Goal: Task Accomplishment & Management: Use online tool/utility

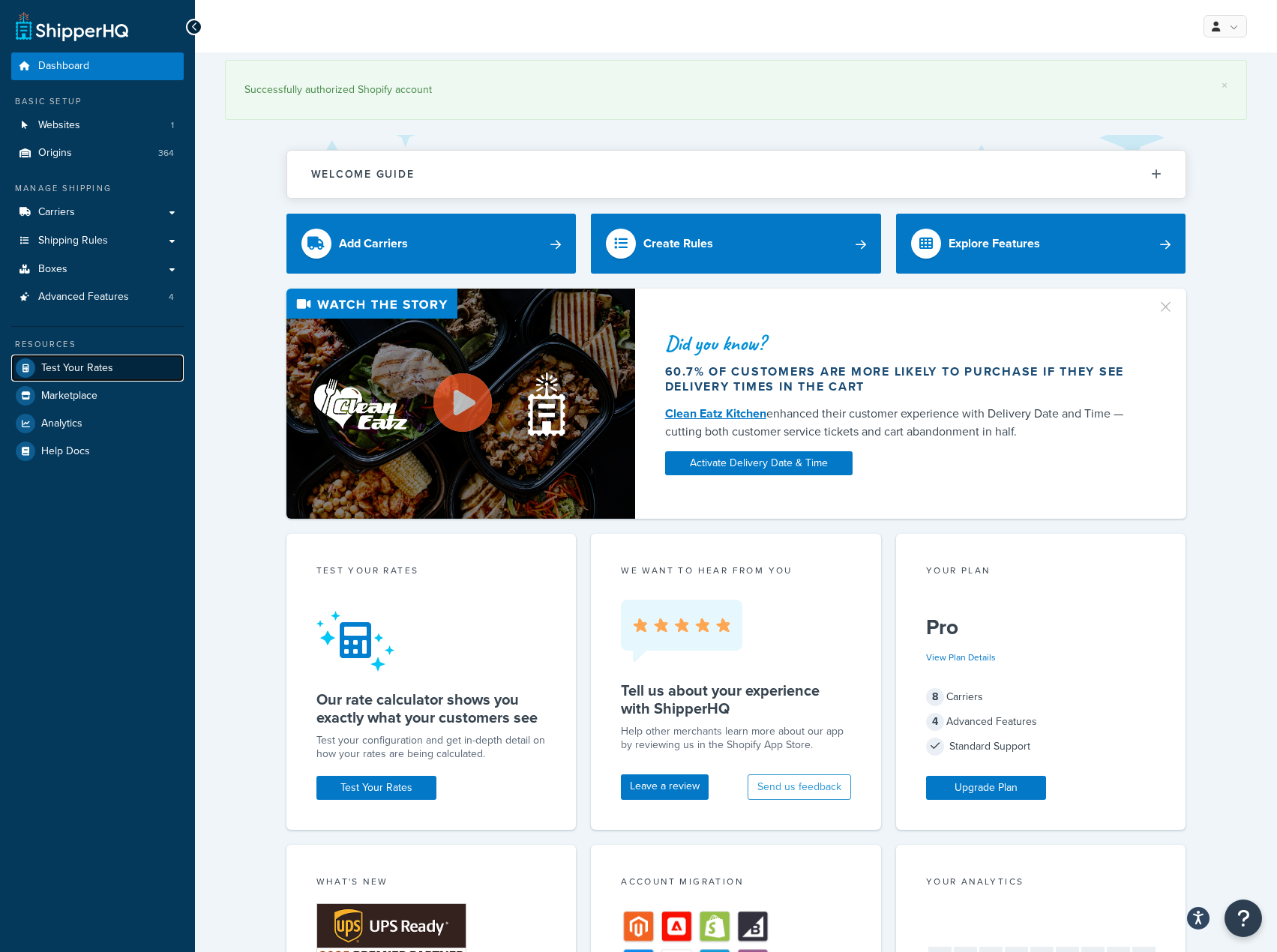
click at [92, 371] on span "Test Your Rates" at bounding box center [77, 368] width 72 height 12
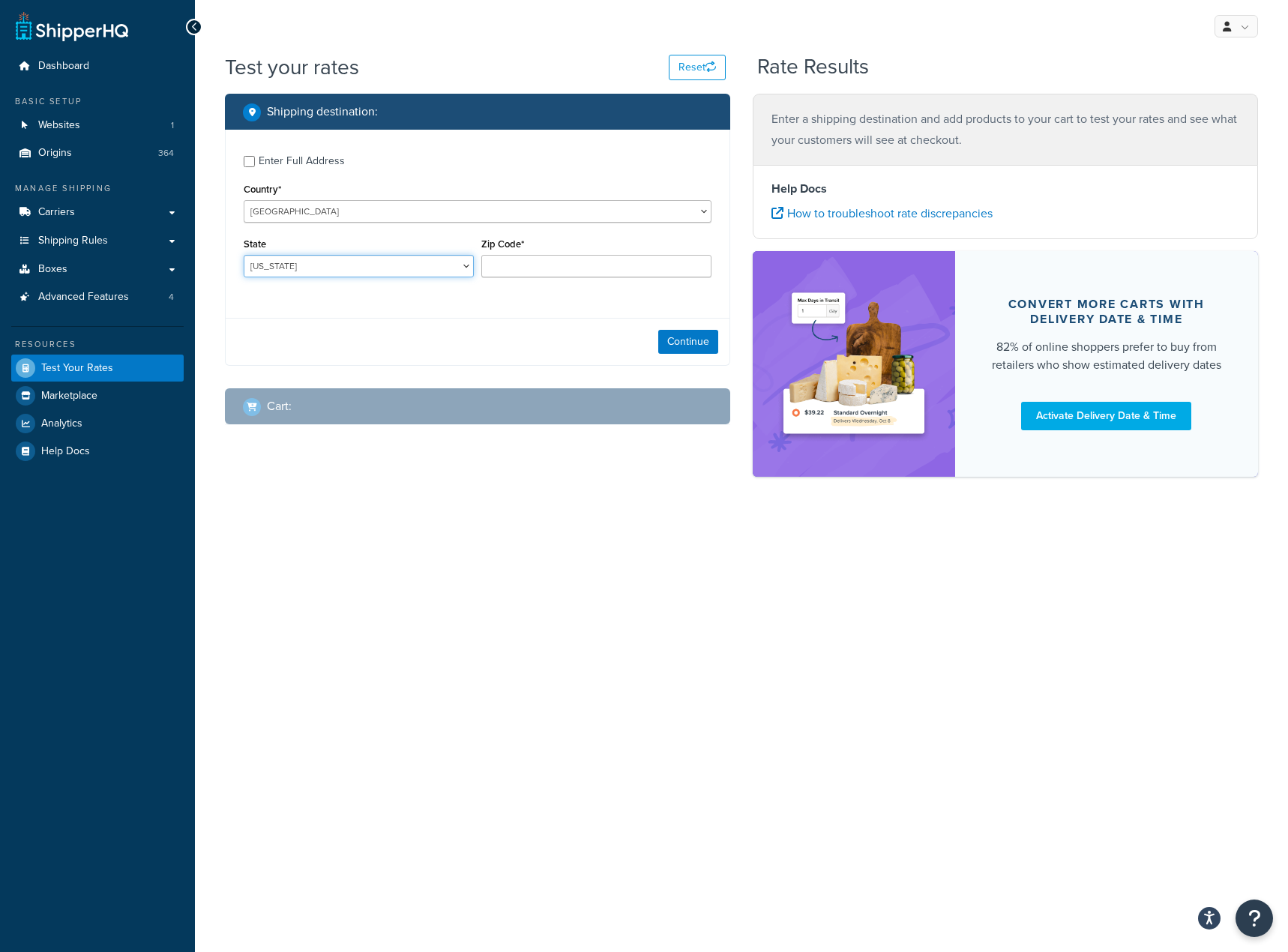
click at [391, 270] on select "[US_STATE] [US_STATE] [US_STATE] [US_STATE] [US_STATE] Armed Forces Americas Ar…" at bounding box center [359, 266] width 230 height 22
click at [311, 260] on select "[US_STATE] [US_STATE] [US_STATE] [US_STATE] [US_STATE] Armed Forces Americas Ar…" at bounding box center [359, 266] width 230 height 22
select select "MI"
click at [244, 255] on select "[US_STATE] [US_STATE] [US_STATE] [US_STATE] [US_STATE] Armed Forces Americas Ar…" at bounding box center [359, 266] width 230 height 22
type input "48446"
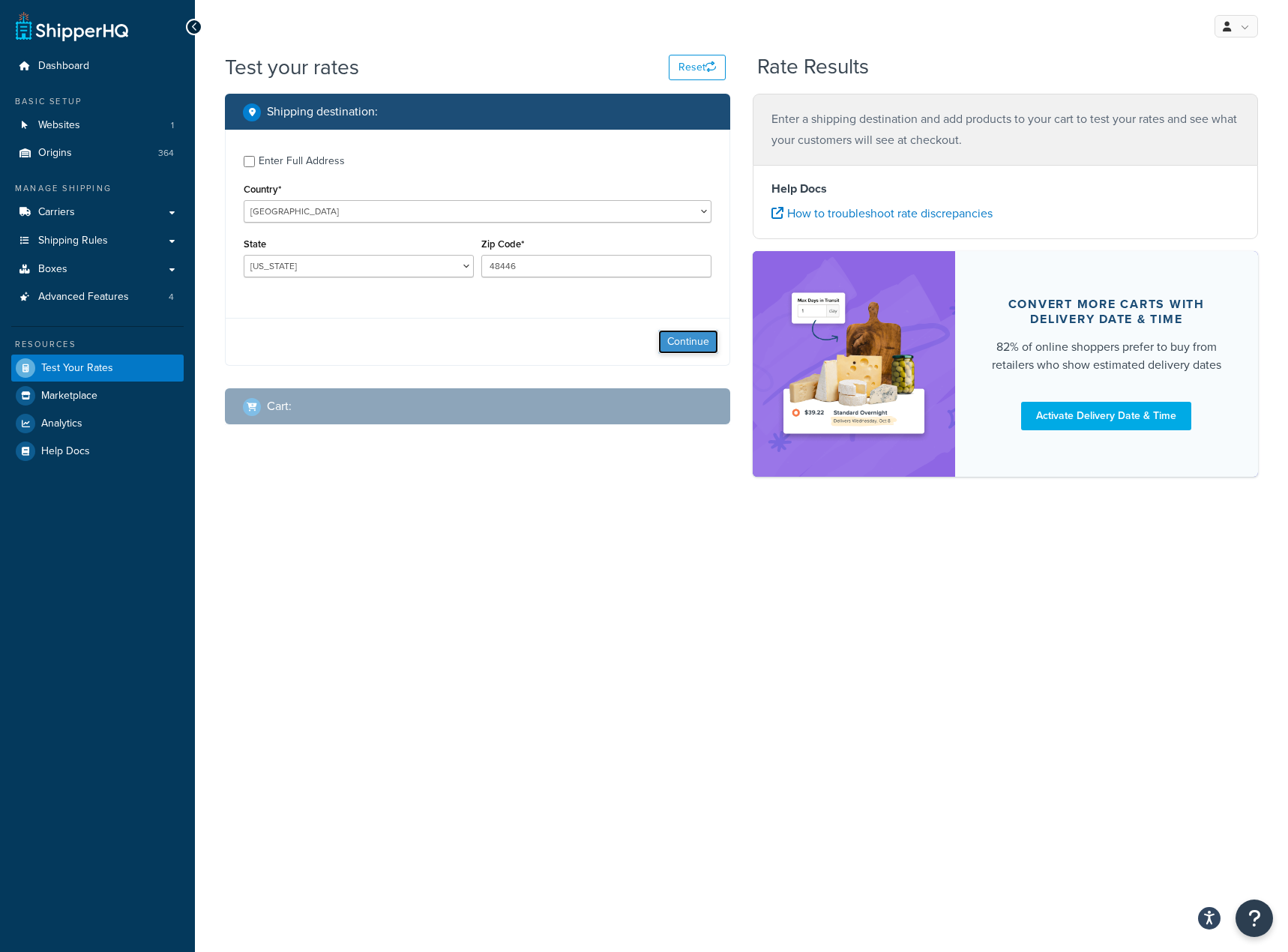
click at [679, 344] on button "Continue" at bounding box center [688, 342] width 60 height 24
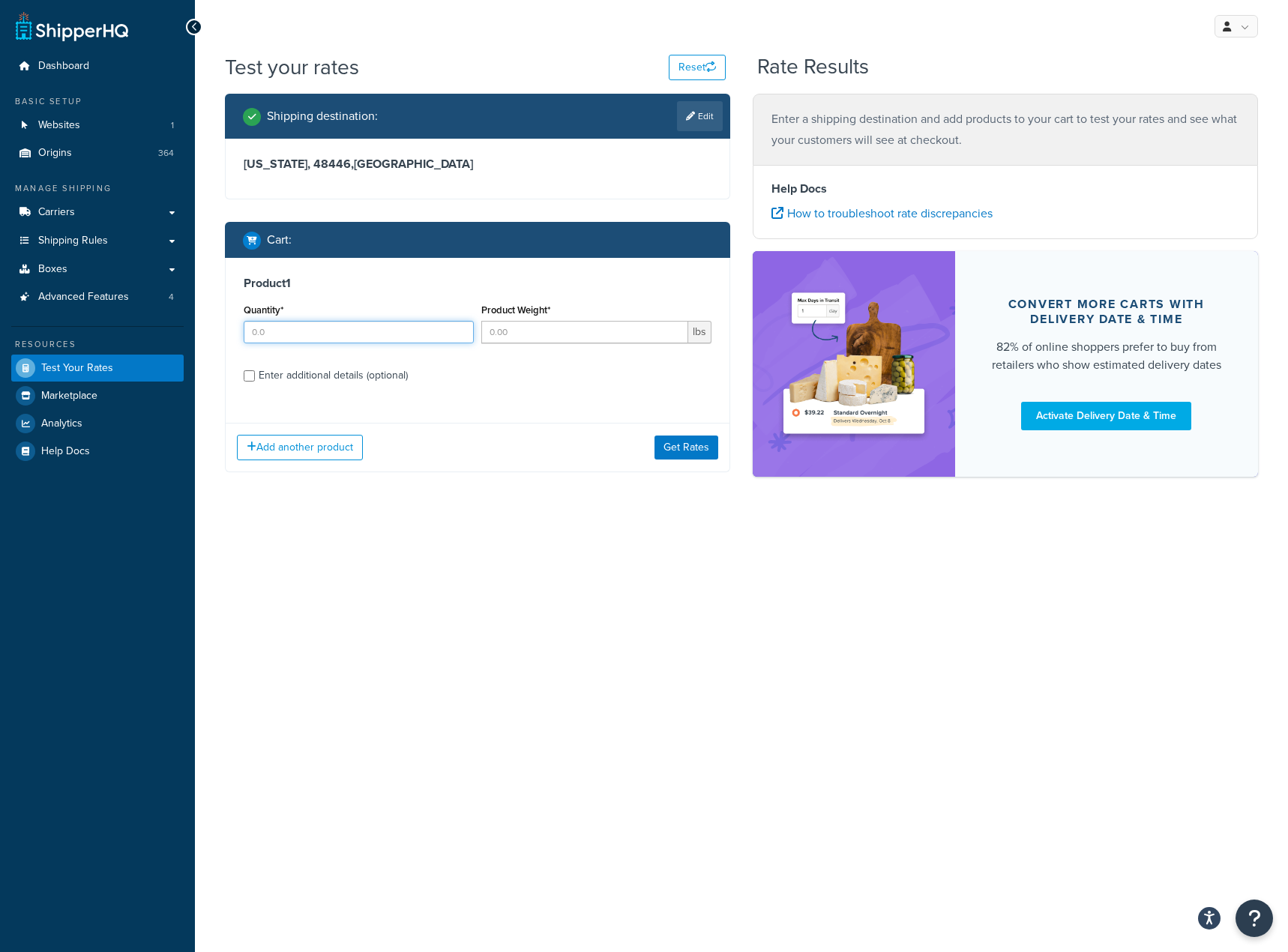
click at [316, 326] on input "Quantity*" at bounding box center [359, 332] width 230 height 22
type input "1"
click at [302, 372] on div "Enter additional details (optional)" at bounding box center [333, 376] width 149 height 21
click at [255, 372] on input "Enter additional details (optional)" at bounding box center [249, 376] width 12 height 12
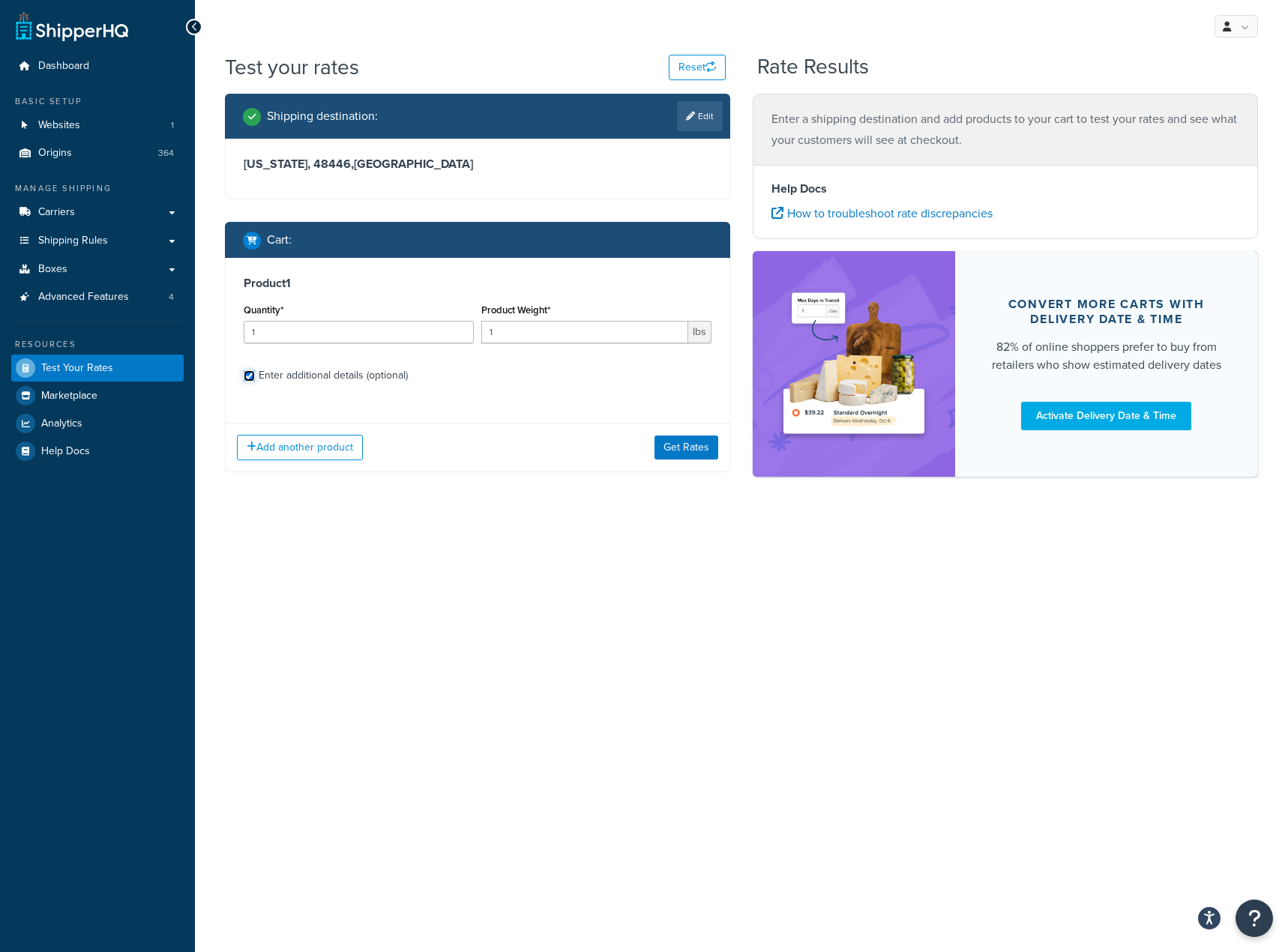
checkbox input "true"
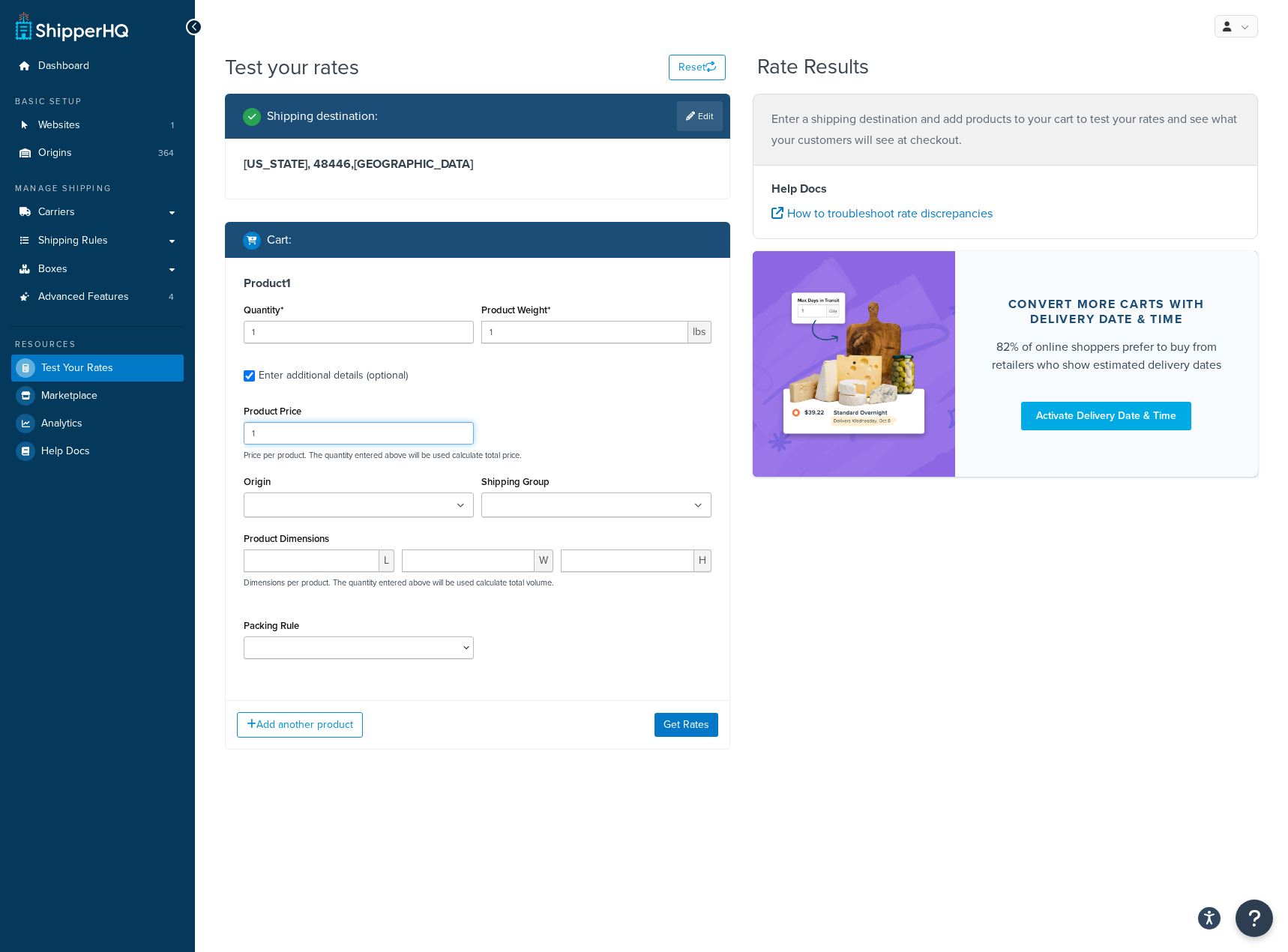
click at [324, 424] on input "1" at bounding box center [359, 433] width 230 height 22
type input "18.56"
type input "urotun"
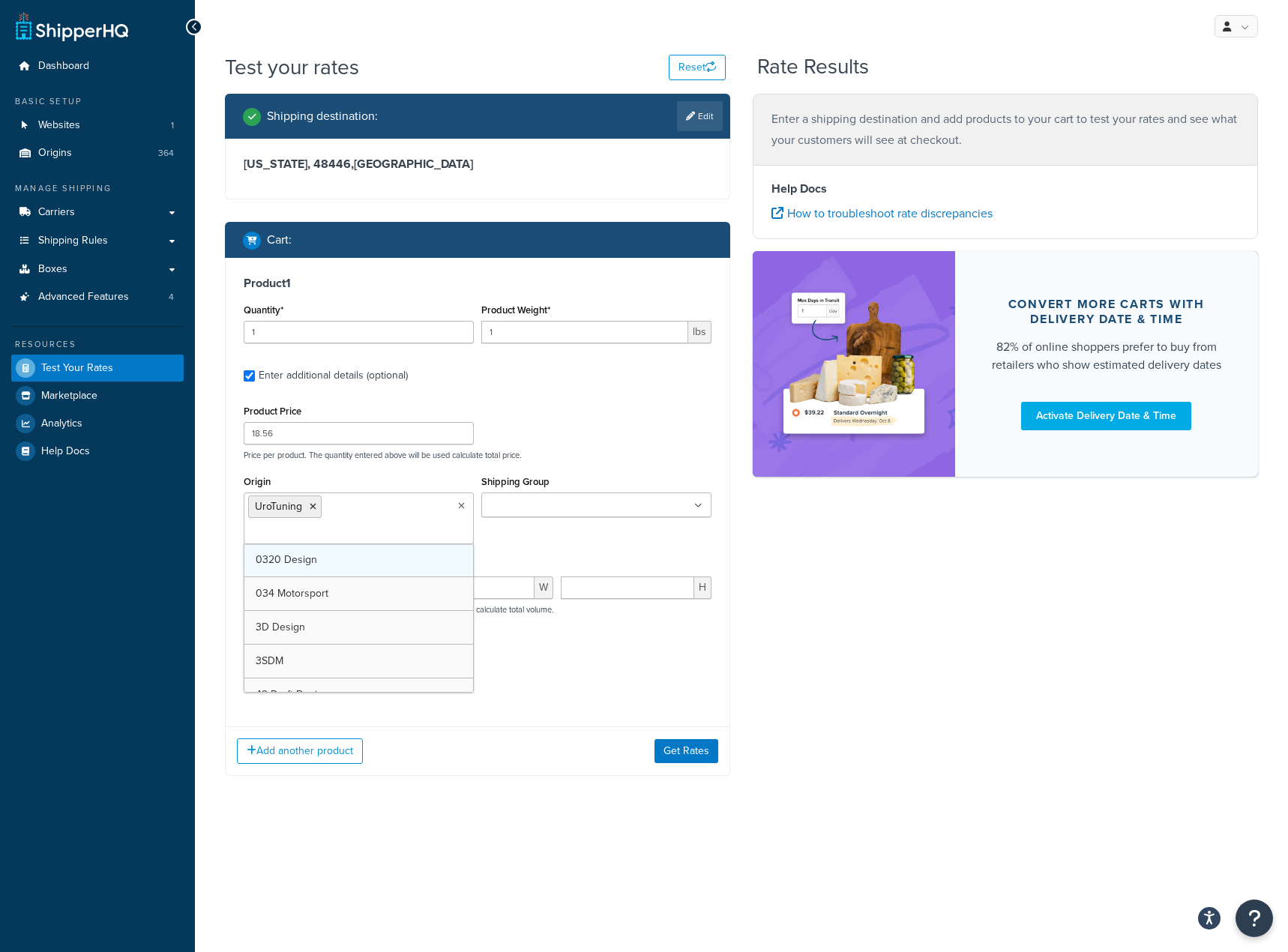
click at [850, 579] on div "Shipping destination : Edit [US_STATE], 48446 , [GEOGRAPHIC_DATA] Cart : Produc…" at bounding box center [741, 446] width 1056 height 705
click at [322, 743] on div "Add another product Get Rates" at bounding box center [478, 750] width 504 height 49
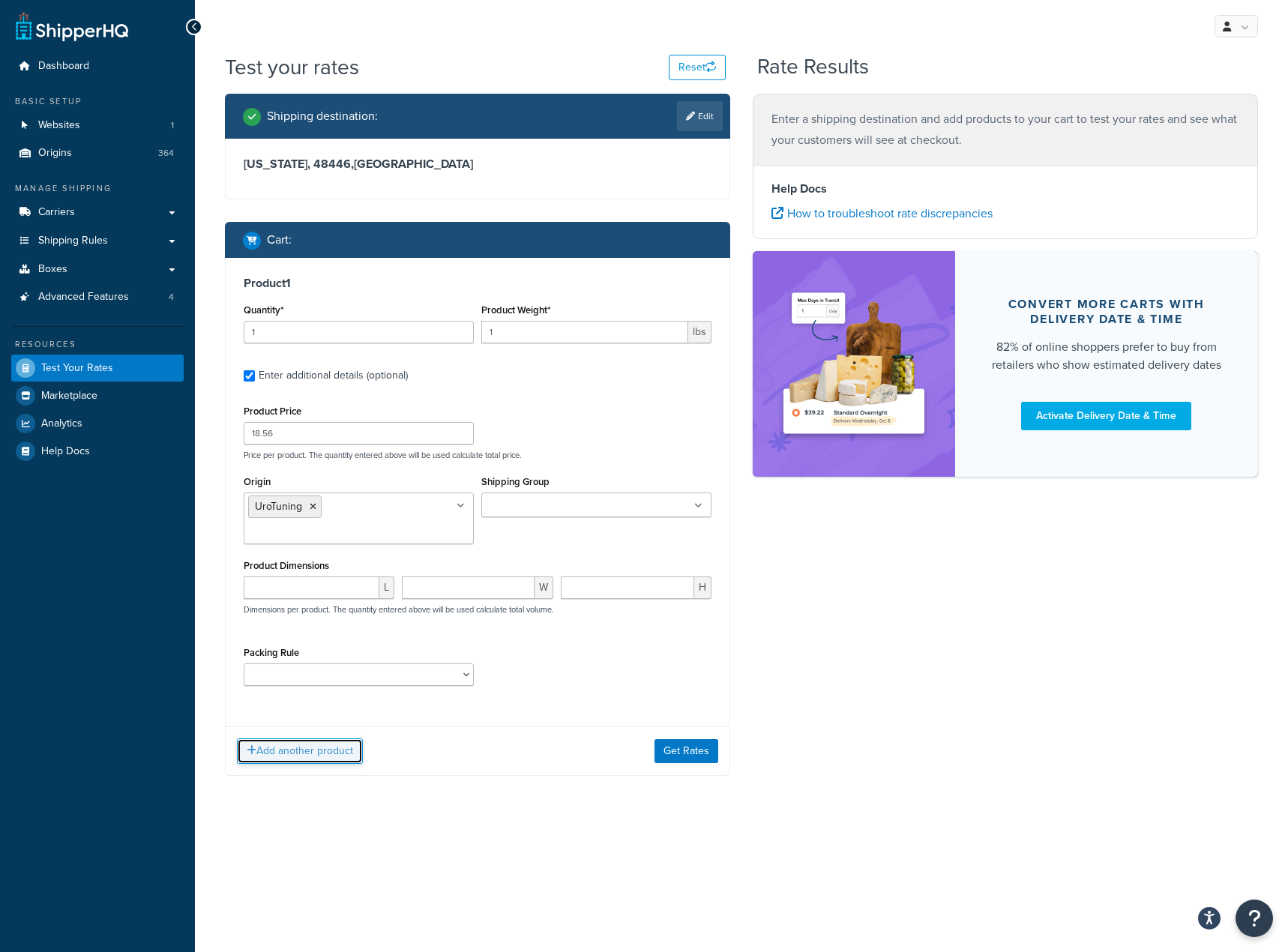
click at [326, 739] on button "Add another product" at bounding box center [299, 751] width 126 height 26
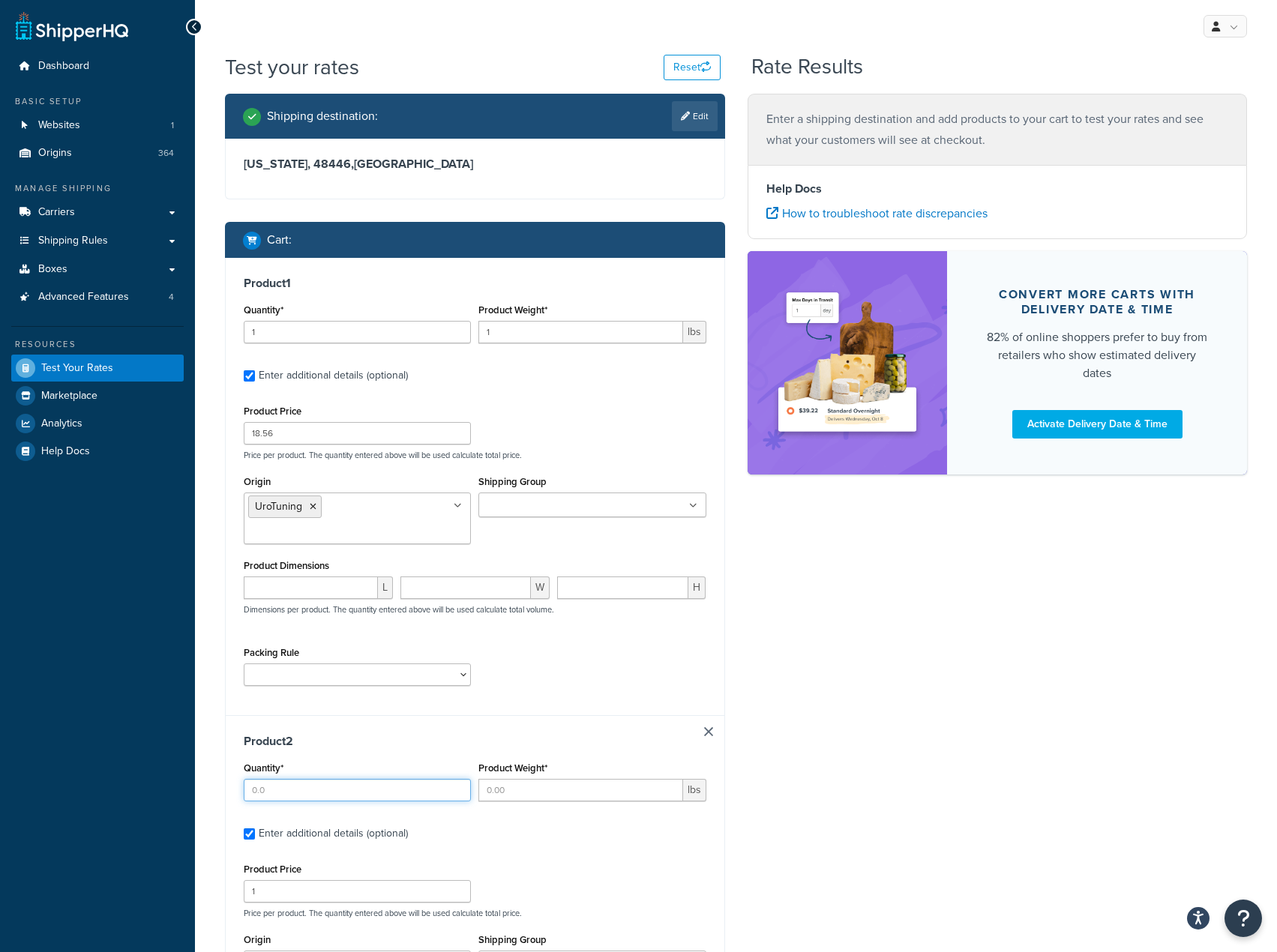
click at [400, 779] on input "Quantity*" at bounding box center [357, 790] width 228 height 22
type input "1"
click at [550, 779] on input "Product Weight*" at bounding box center [580, 790] width 204 height 22
type input ".7"
click at [431, 880] on input "1" at bounding box center [357, 890] width 228 height 22
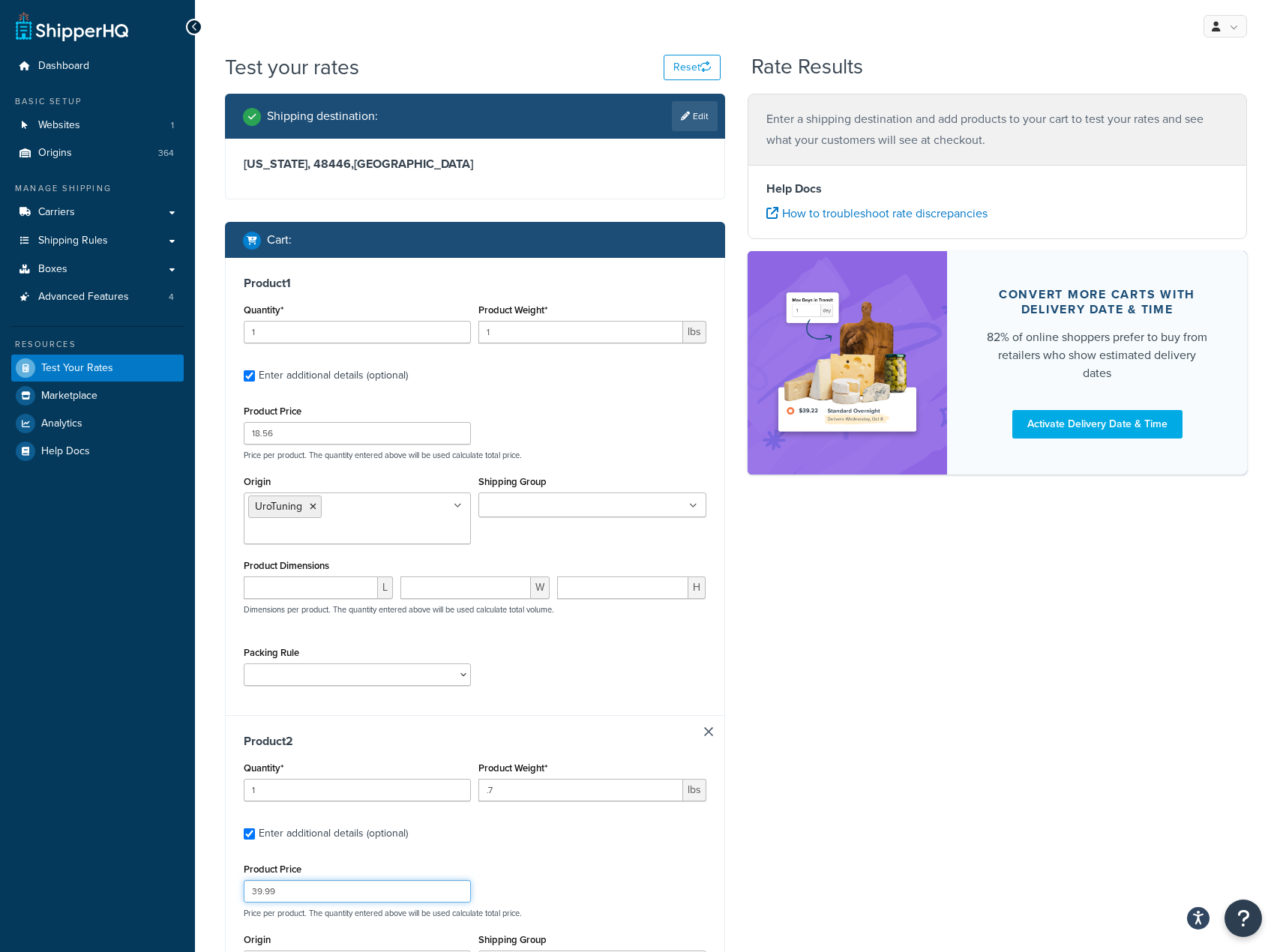
type input "39.99"
type input "precisi"
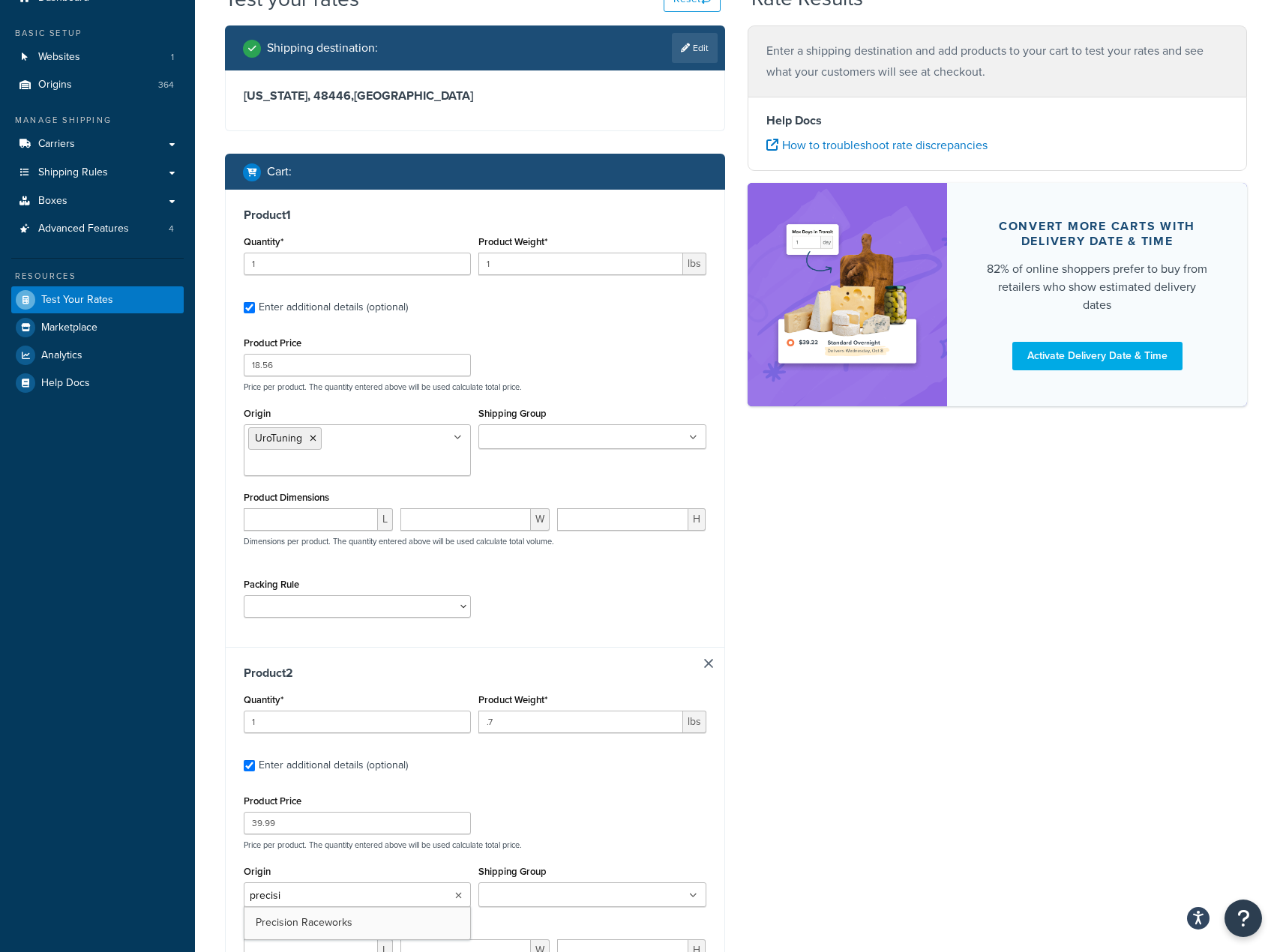
scroll to position [75, 0]
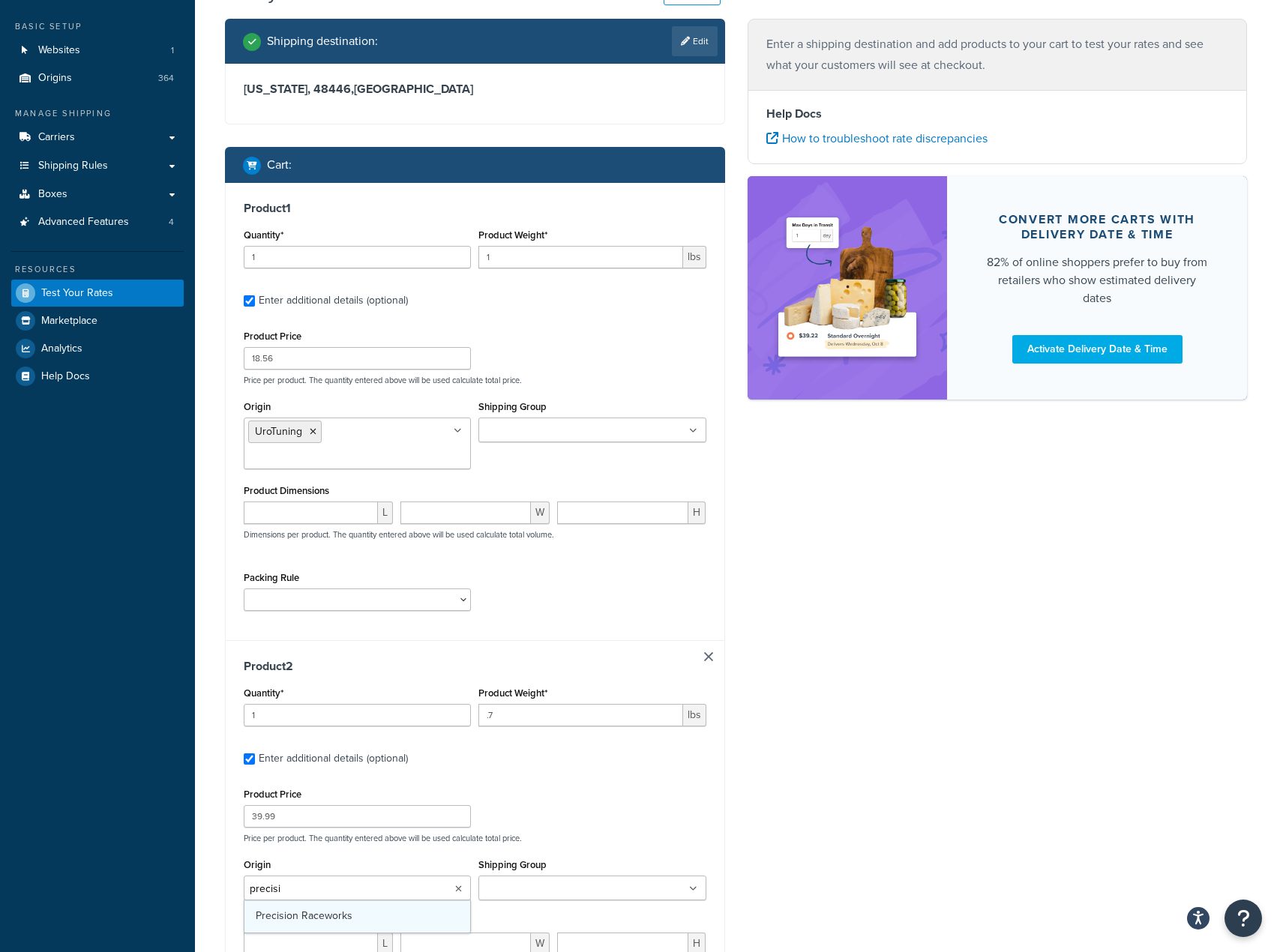
drag, startPoint x: 365, startPoint y: 897, endPoint x: 379, endPoint y: 891, distance: 15.2
click at [561, 881] on input "Shipping Group" at bounding box center [549, 889] width 133 height 16
type input "nfs"
type input "preci"
click at [775, 749] on div "Shipping destination : Edit [US_STATE], 48446 , [GEOGRAPHIC_DATA] Cart : Produc…" at bounding box center [735, 600] width 1044 height 1163
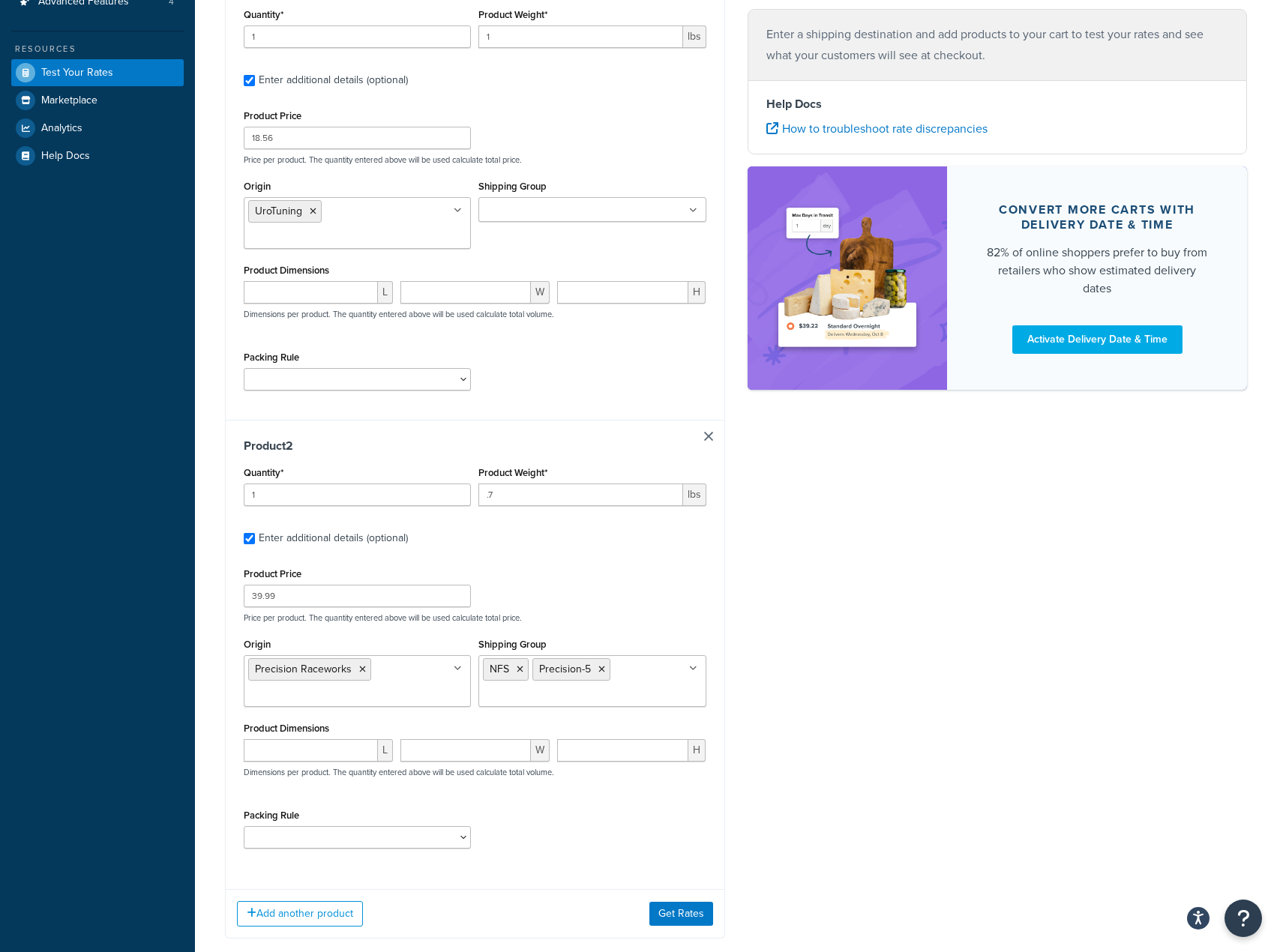
scroll to position [359, 0]
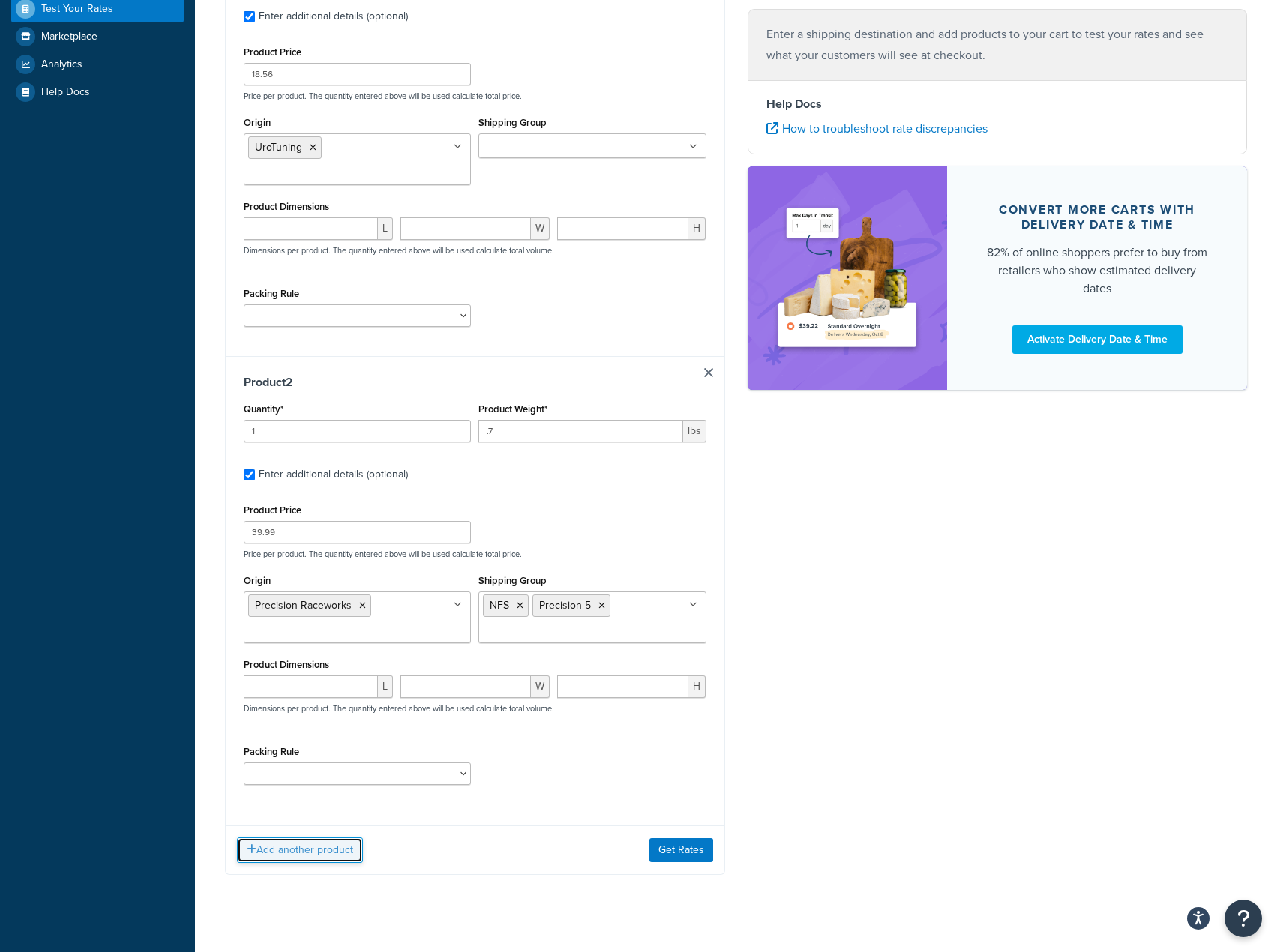
click at [303, 837] on button "Add another product" at bounding box center [299, 849] width 126 height 26
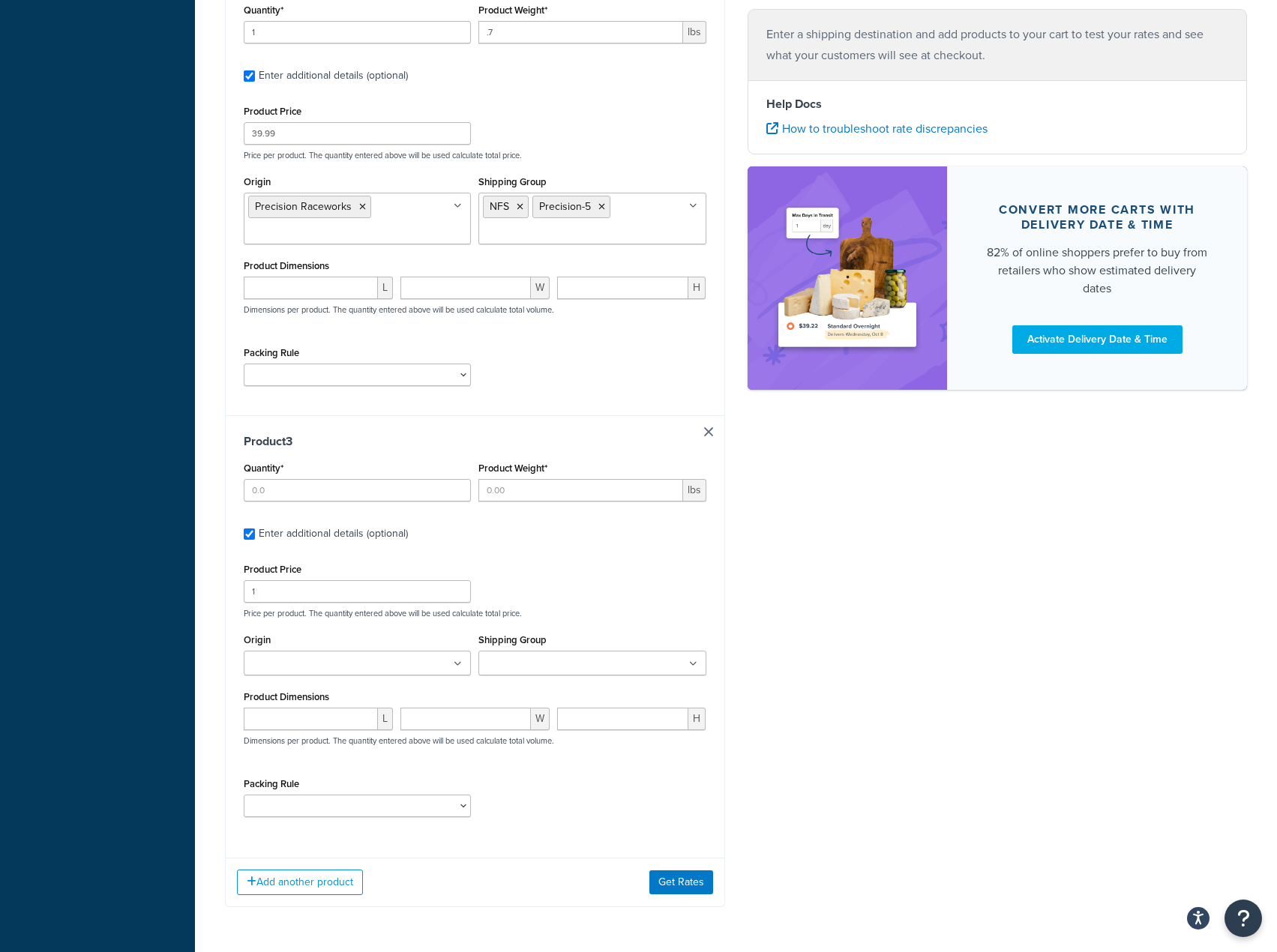
scroll to position [791, 0]
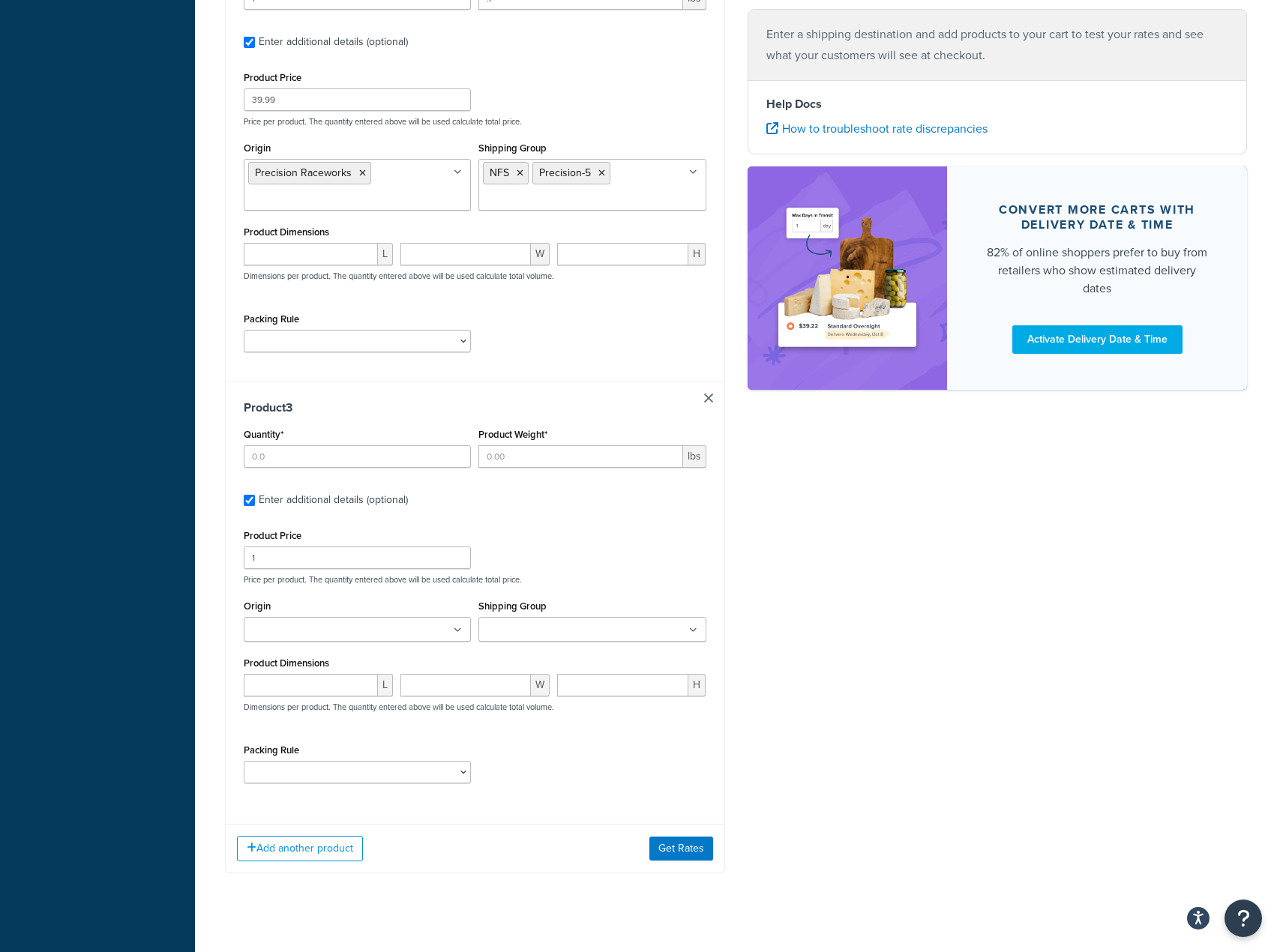
click at [373, 617] on ul at bounding box center [357, 629] width 228 height 25
click at [355, 445] on input "Quantity*" at bounding box center [357, 456] width 228 height 22
type input "1"
click at [653, 445] on input "Product Weight*" at bounding box center [580, 456] width 204 height 22
type input "1"
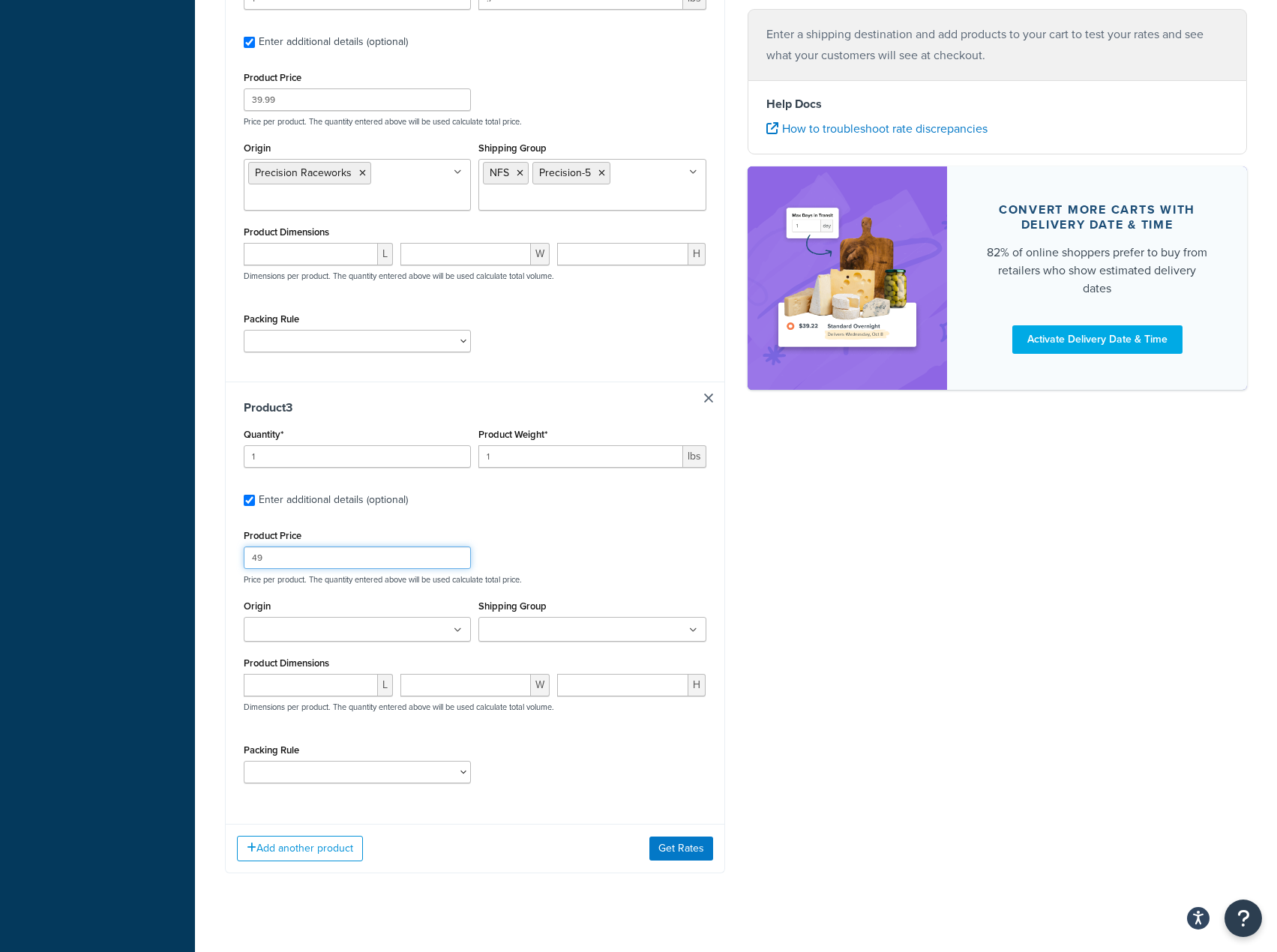
type input "49"
type input "uro"
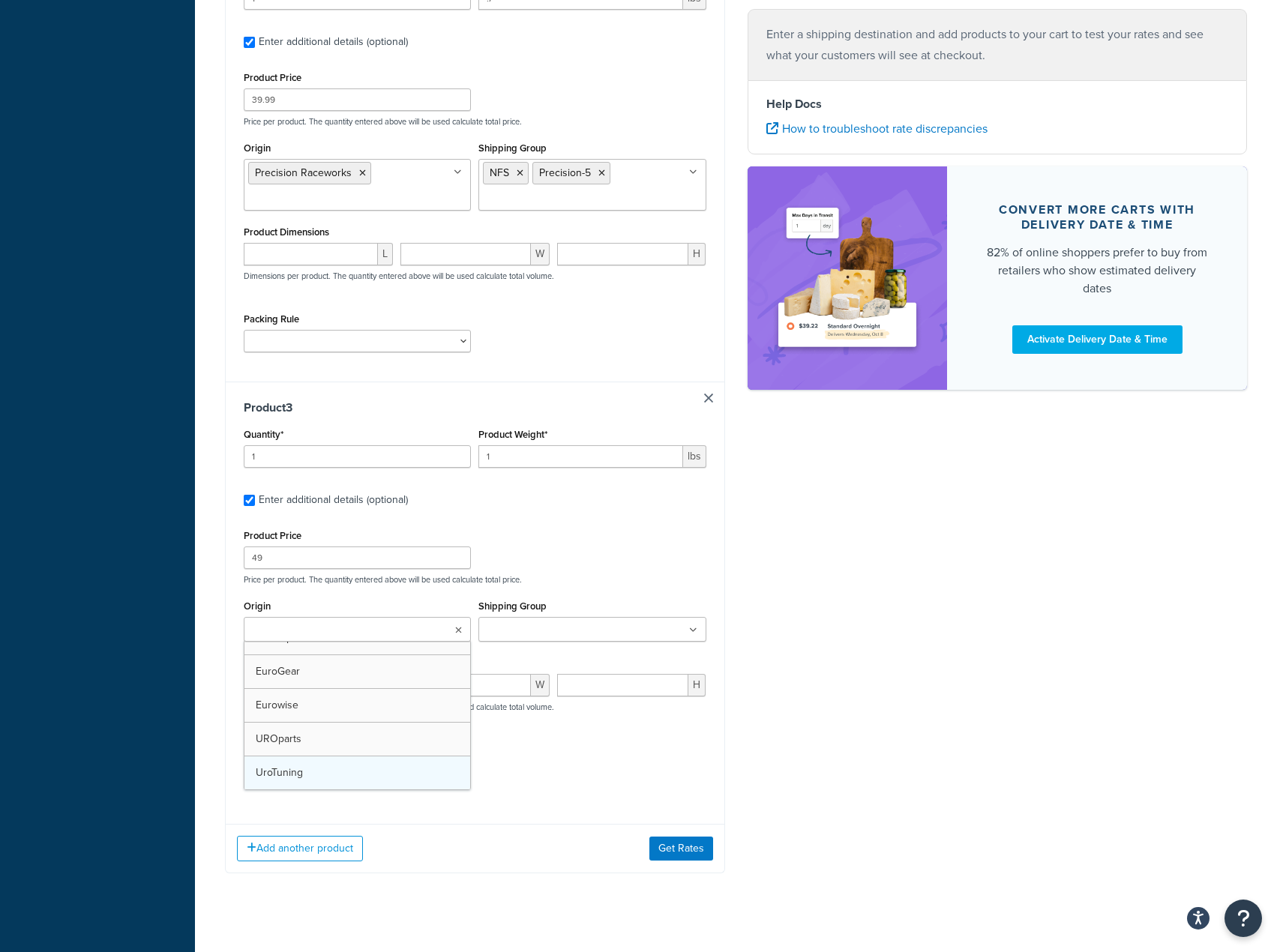
scroll to position [3528, 0]
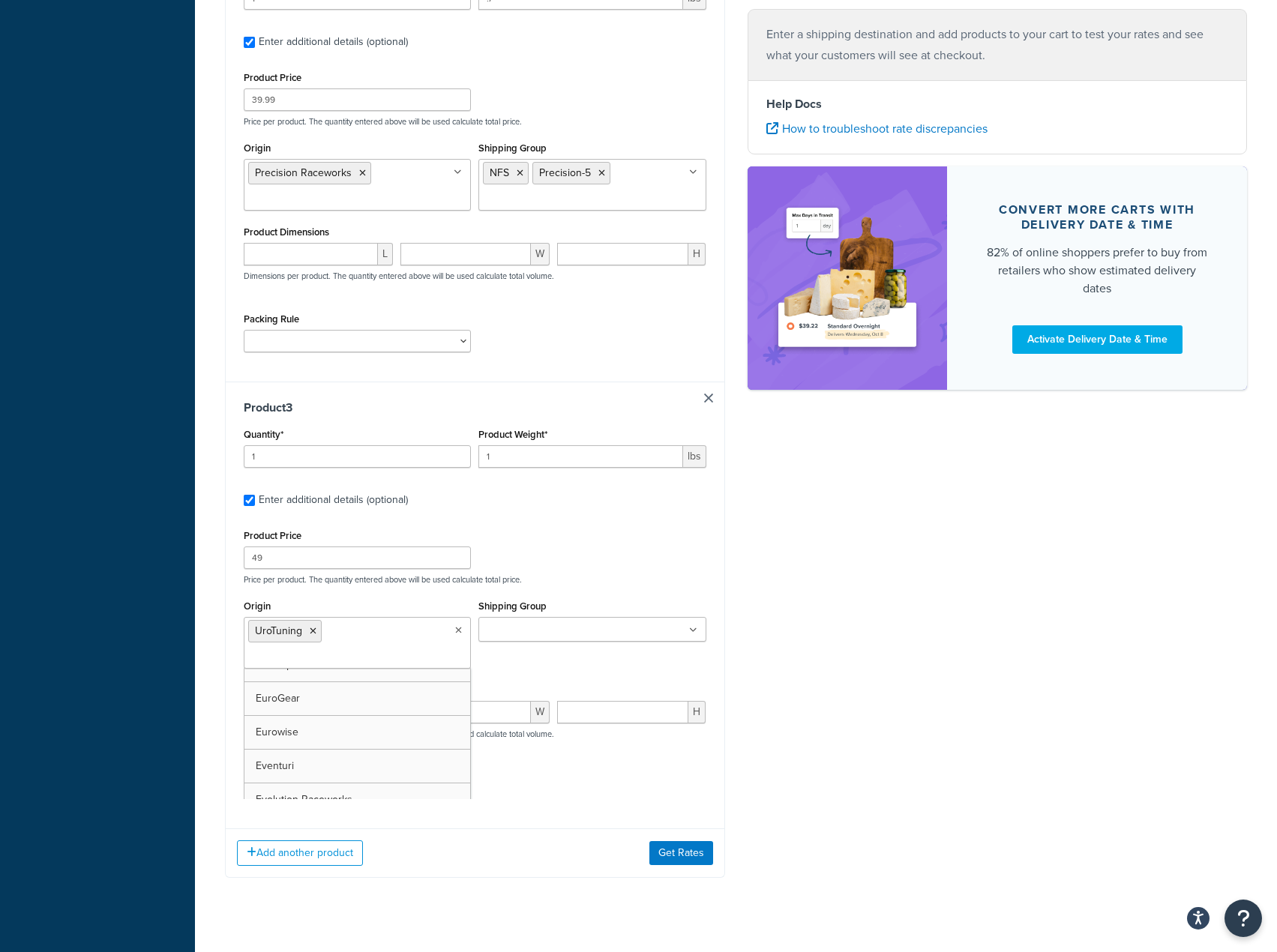
click at [696, 766] on div "Packing Rule One Box" at bounding box center [475, 793] width 470 height 54
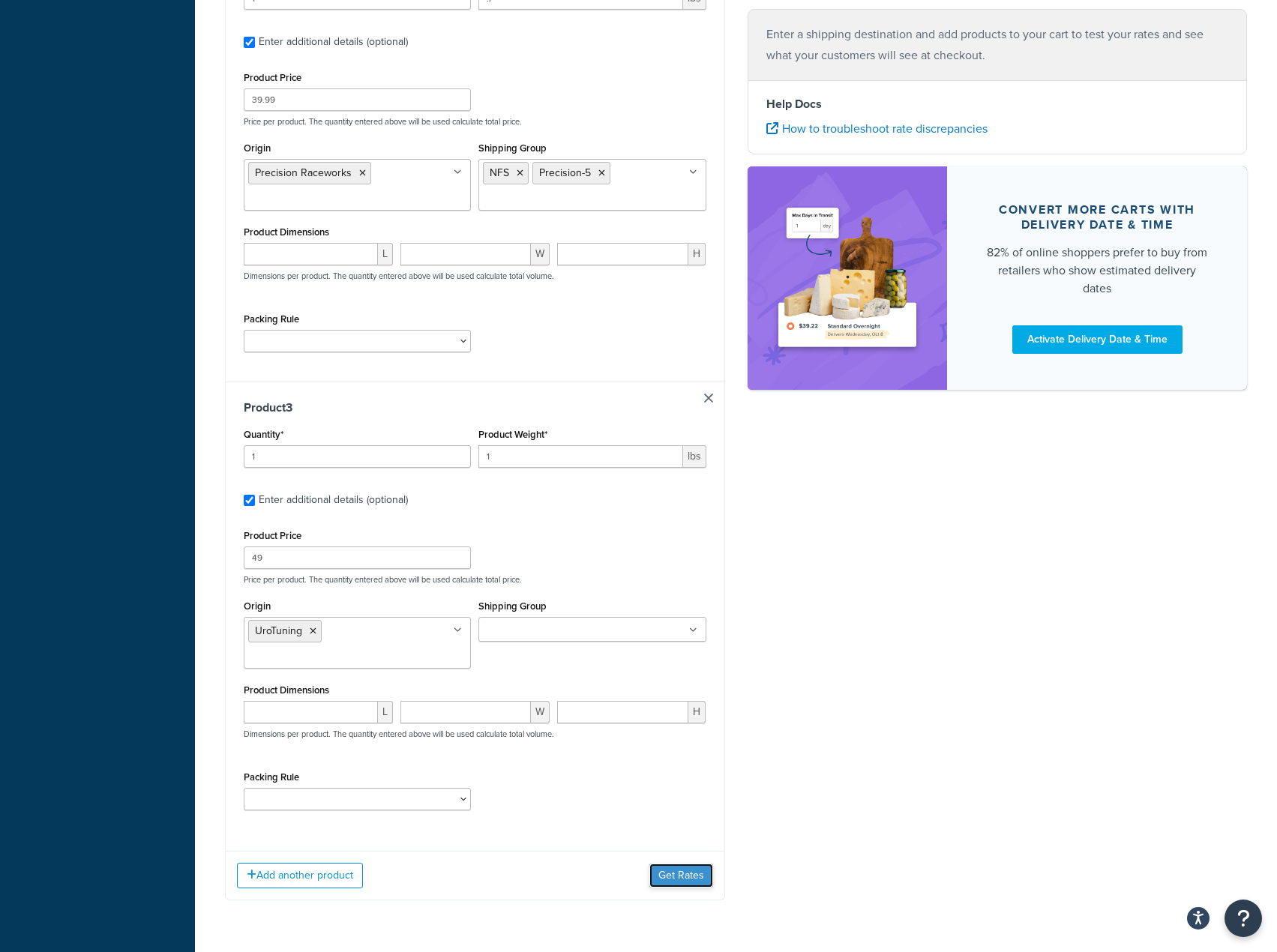
click at [663, 864] on button "Get Rates" at bounding box center [681, 875] width 63 height 24
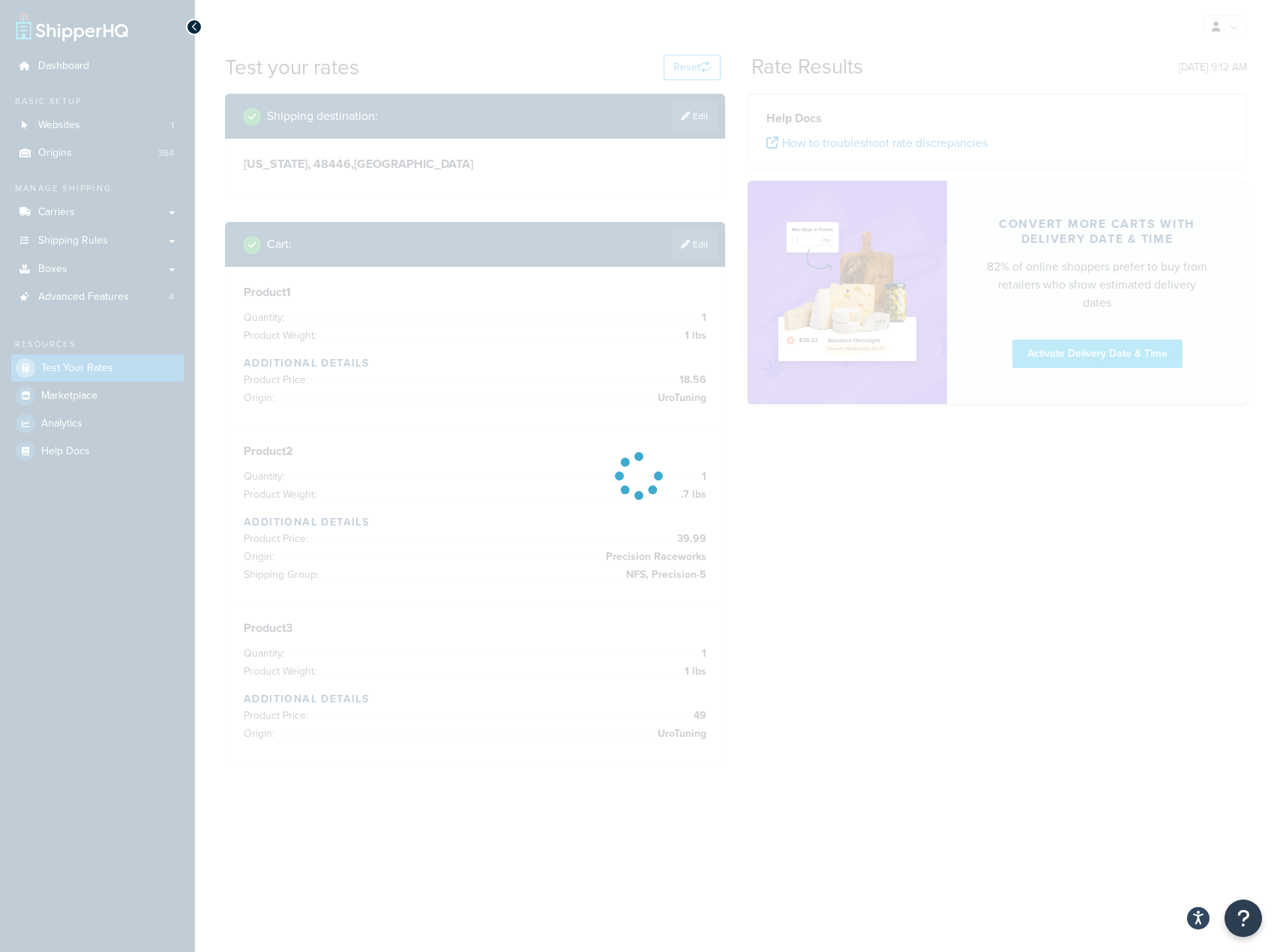
scroll to position [0, 0]
